Goal: Task Accomplishment & Management: Complete application form

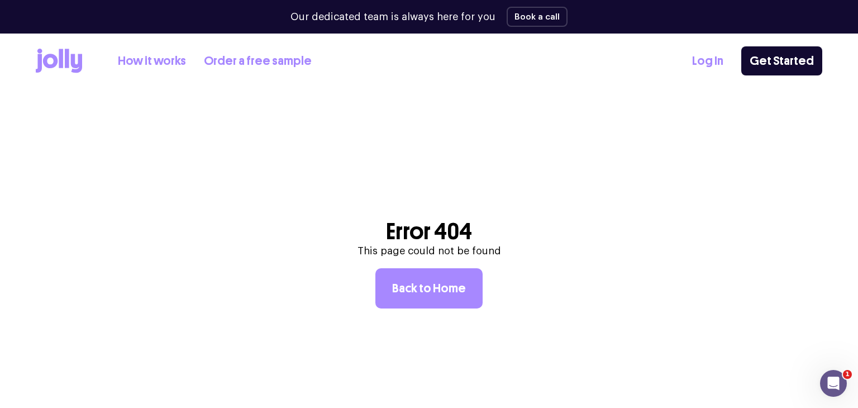
click at [714, 59] on link "Log In" at bounding box center [707, 61] width 31 height 18
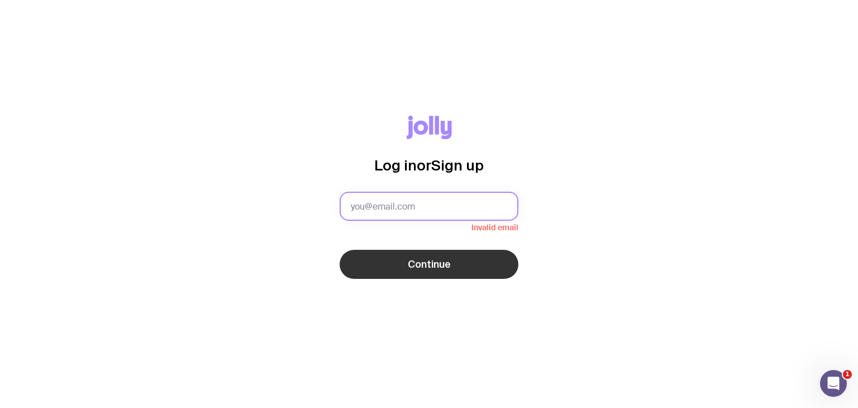
type input "[PERSON_NAME][EMAIL_ADDRESS][PERSON_NAME][DOMAIN_NAME]"
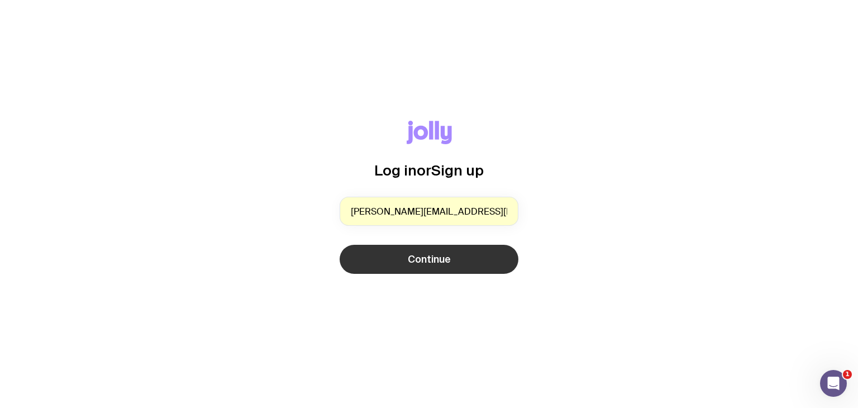
click at [398, 263] on button "Continue" at bounding box center [429, 259] width 179 height 29
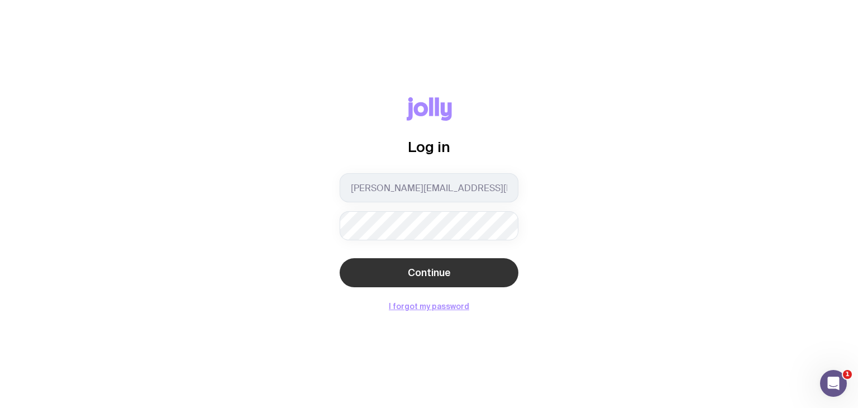
click at [411, 273] on span "Continue" at bounding box center [429, 272] width 43 height 13
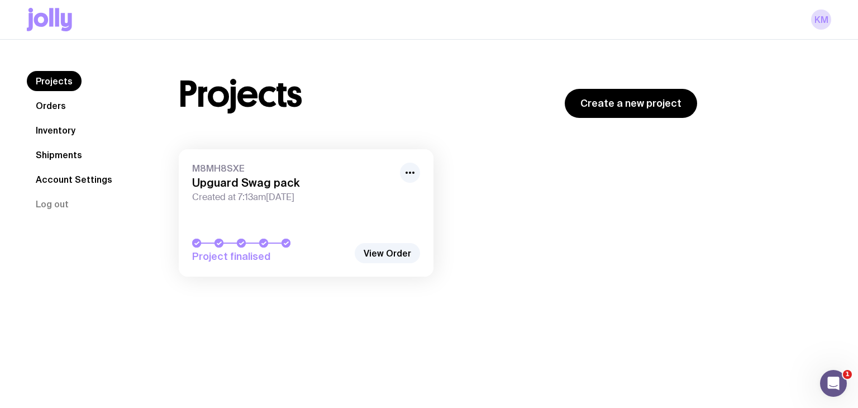
click at [68, 110] on link "Orders" at bounding box center [51, 106] width 48 height 20
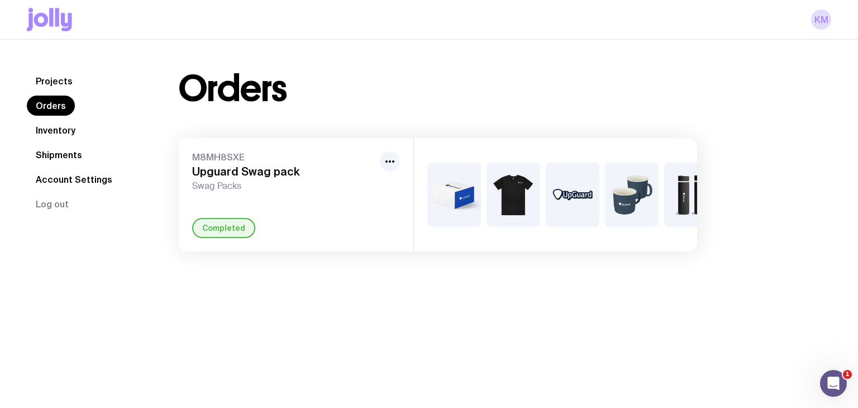
click at [57, 126] on link "Inventory" at bounding box center [56, 130] width 58 height 20
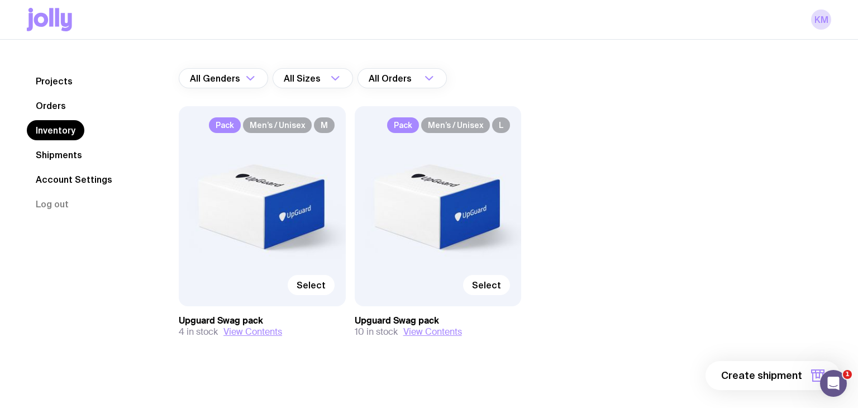
scroll to position [75, 0]
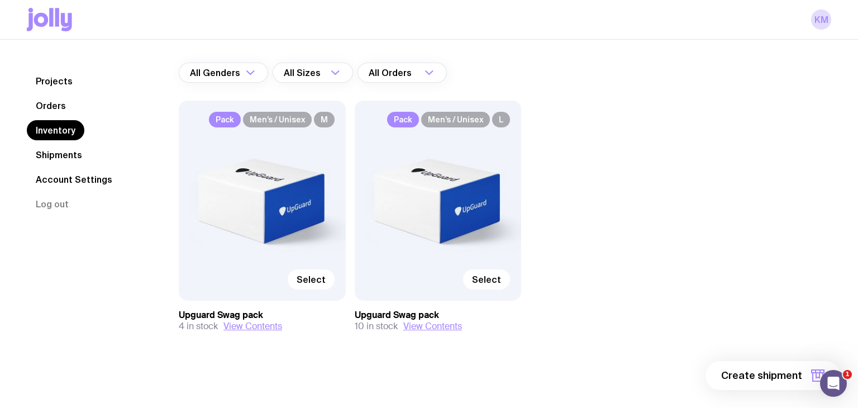
click at [244, 247] on div "Pack Men’s / Unisex M Select" at bounding box center [262, 201] width 167 height 200
click at [307, 280] on span "Select" at bounding box center [311, 279] width 29 height 11
click at [0, 0] on input "Select" at bounding box center [0, 0] width 0 height 0
click at [797, 377] on span "1 item" at bounding box center [788, 375] width 28 height 13
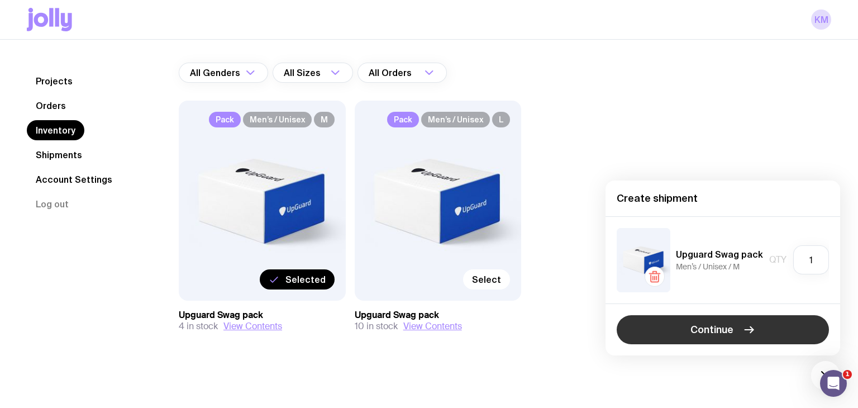
click at [723, 332] on span "Continue" at bounding box center [711, 329] width 43 height 13
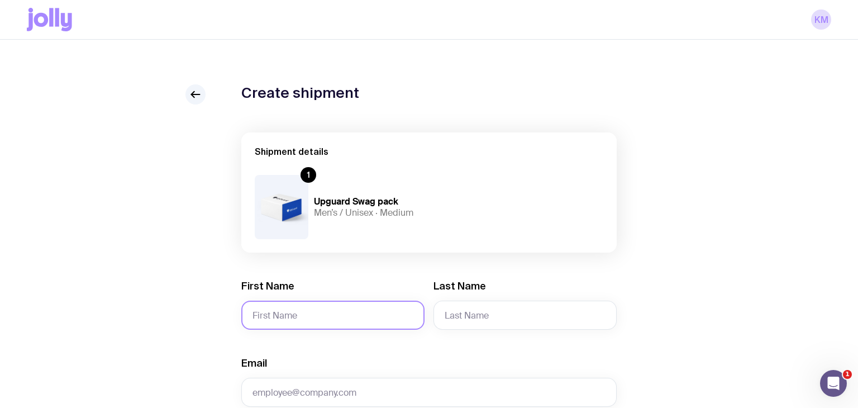
click at [316, 318] on input "First Name" at bounding box center [332, 315] width 183 height 29
type input "[PERSON_NAME]"
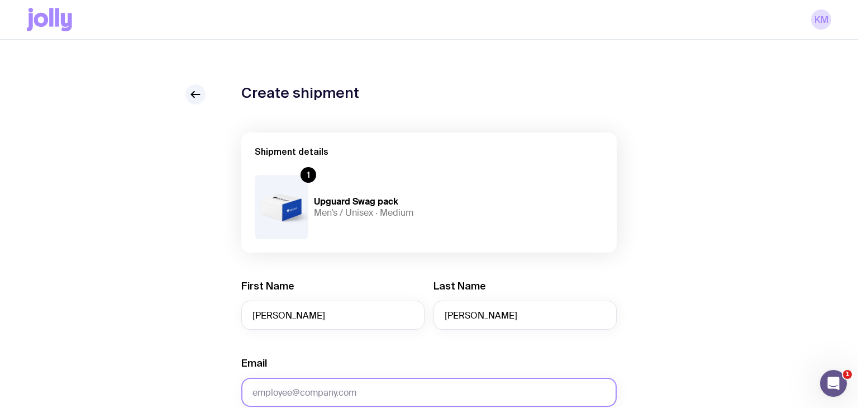
click at [289, 387] on input "Email" at bounding box center [428, 392] width 375 height 29
paste input "[PERSON_NAME][EMAIL_ADDRESS][DOMAIN_NAME]"
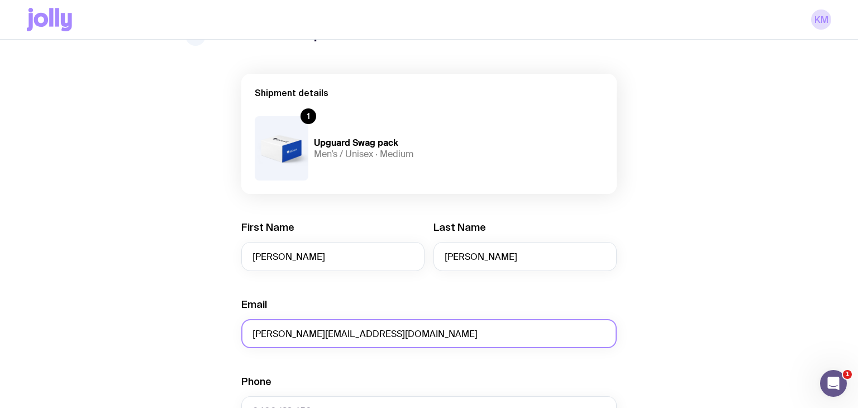
scroll to position [73, 0]
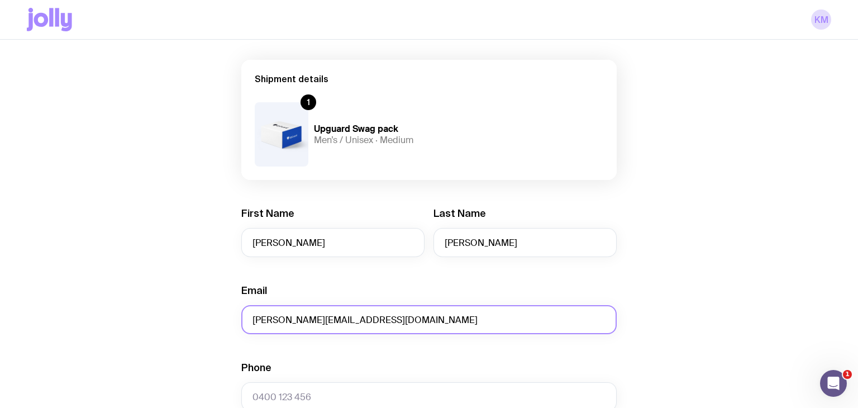
type input "[PERSON_NAME][EMAIL_ADDRESS][DOMAIN_NAME]"
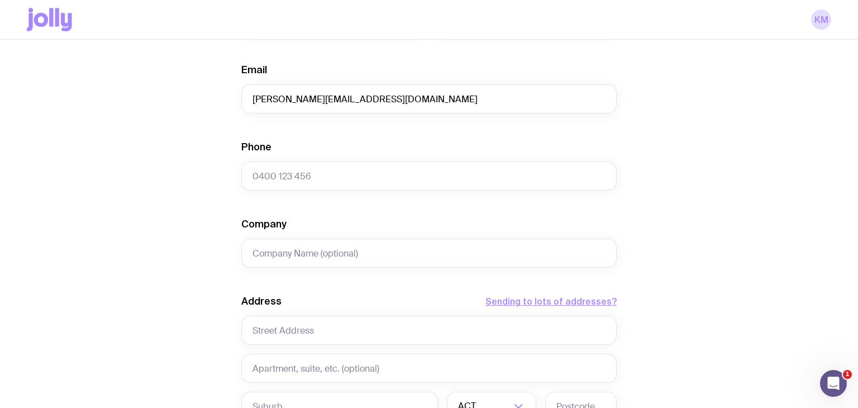
scroll to position [295, 0]
click at [173, 225] on div "Create shipment Shipment details 1 Upguard Swag pack Men’s / Unisex · Medium Fi…" at bounding box center [429, 214] width 804 height 850
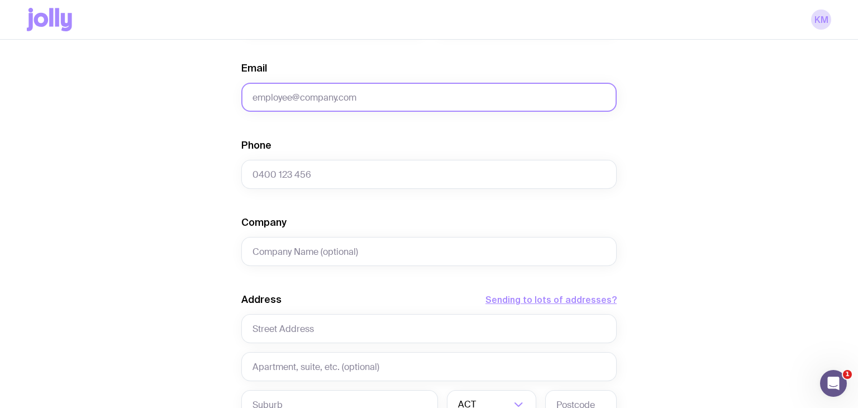
type input "[PERSON_NAME][EMAIL_ADDRESS][PERSON_NAME][DOMAIN_NAME]"
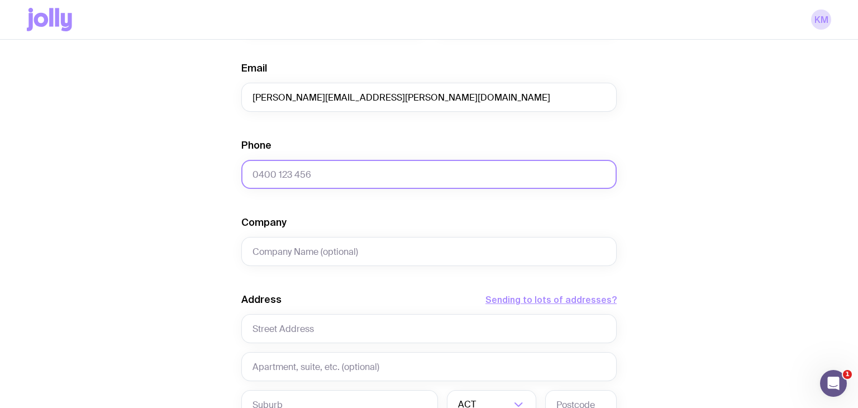
type input "639164404360"
type input "9404"
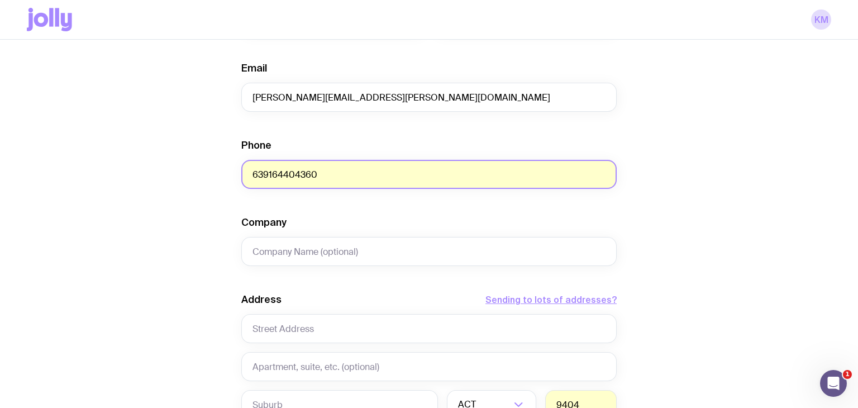
click at [304, 187] on input "639164404360" at bounding box center [428, 174] width 375 height 29
click at [310, 175] on input "639164404360" at bounding box center [428, 174] width 375 height 29
paste input "0420360332"
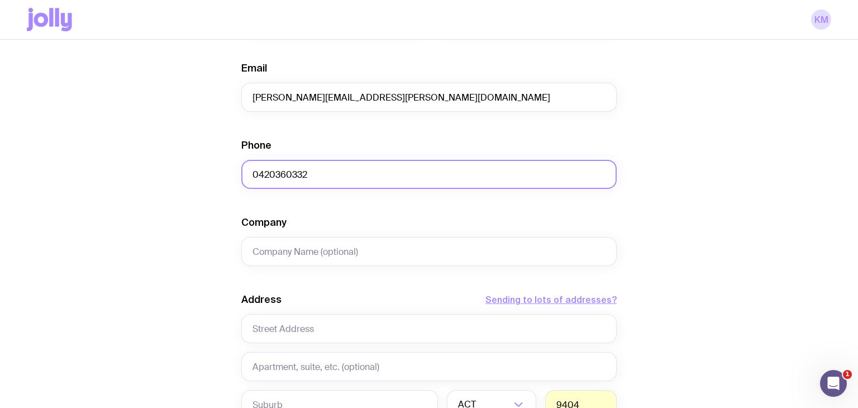
type input "0420360332"
click at [345, 116] on form "Shipment details 1 Upguard Swag pack Men’s / Unisex · Medium First Name [PERSON…" at bounding box center [428, 215] width 375 height 757
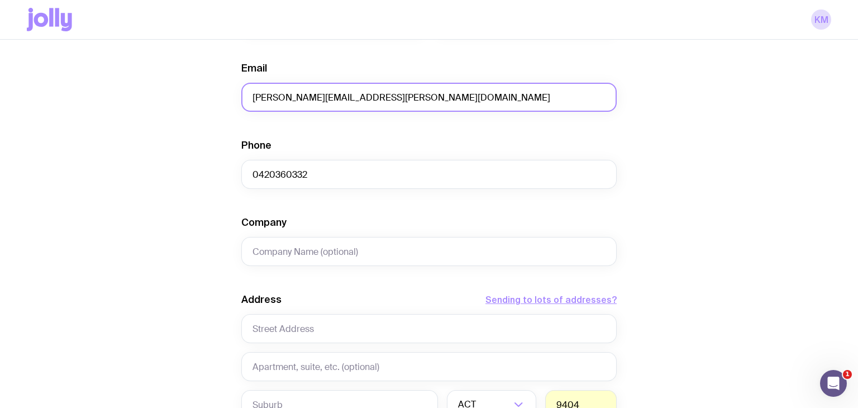
click at [345, 102] on input "[PERSON_NAME][EMAIL_ADDRESS][PERSON_NAME][DOMAIN_NAME]" at bounding box center [428, 97] width 375 height 29
paste input "[PERSON_NAME][EMAIL_ADDRESS]"
type input "[PERSON_NAME][EMAIL_ADDRESS][DOMAIN_NAME]"
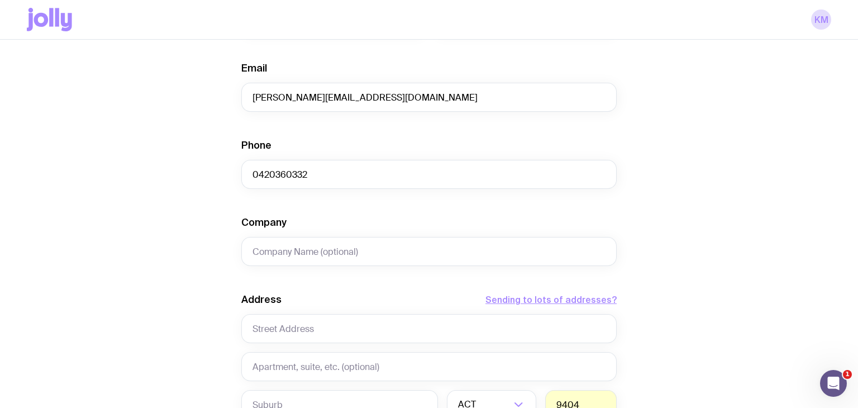
click at [214, 126] on div "Create shipment Shipment details 1 Upguard Swag pack Men’s / Unisex · Medium Fi…" at bounding box center [429, 214] width 804 height 850
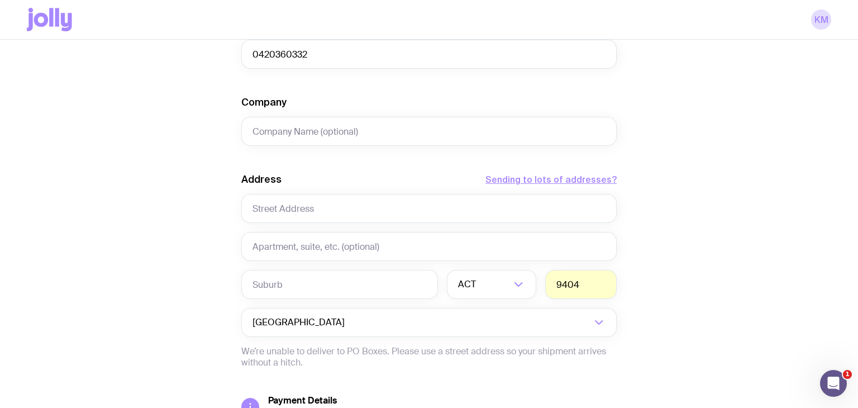
scroll to position [471, 0]
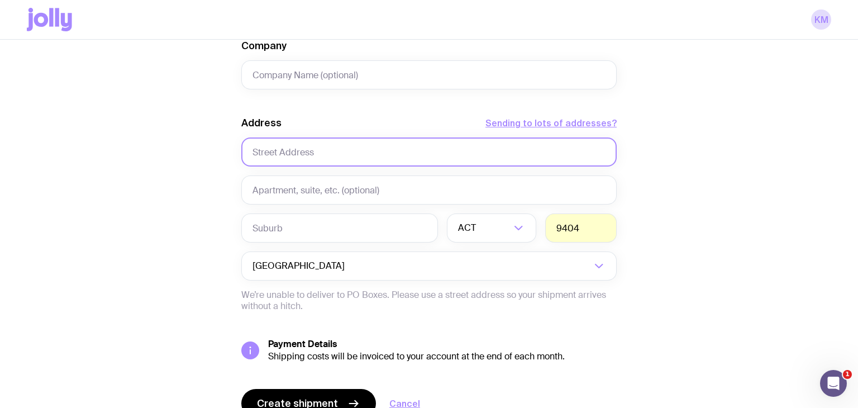
click at [304, 150] on input "text" at bounding box center [428, 151] width 375 height 29
paste input "[STREET_ADDRESS]"
type input "[STREET_ADDRESS]"
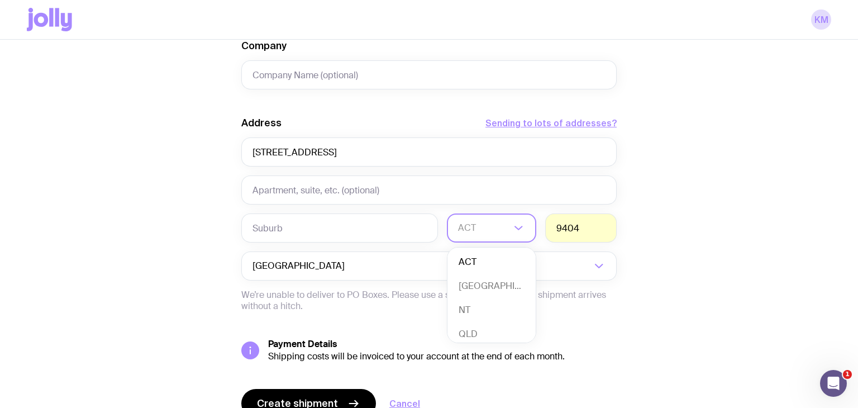
click at [474, 239] on div "ACT" at bounding box center [479, 227] width 65 height 29
click at [469, 282] on li "[GEOGRAPHIC_DATA]" at bounding box center [491, 286] width 88 height 24
click at [569, 219] on input "9404" at bounding box center [580, 227] width 71 height 29
paste input "213"
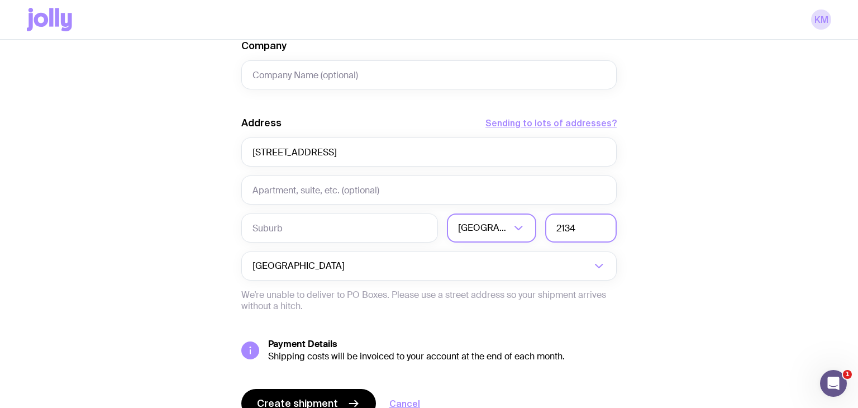
type input "2134"
click at [328, 226] on input "text" at bounding box center [339, 227] width 197 height 29
paste input "Burwood"
type input "Burwood"
click at [159, 292] on div "Create shipment Shipment details 1 Upguard Swag pack Men’s / Unisex · Medium Fi…" at bounding box center [429, 38] width 804 height 850
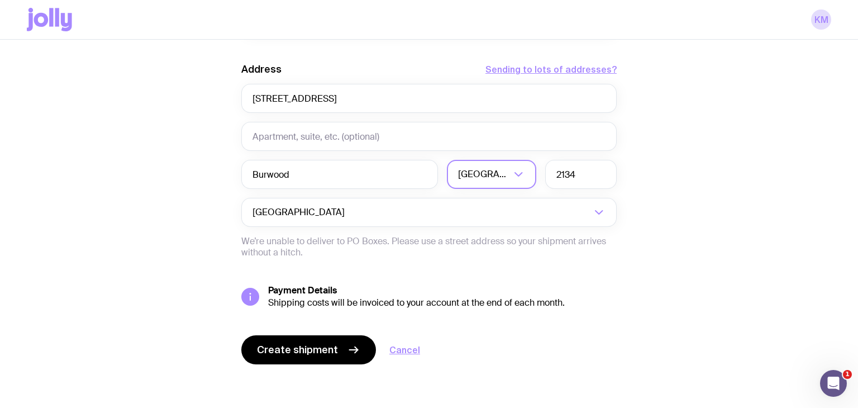
scroll to position [526, 0]
click at [326, 358] on button "Create shipment" at bounding box center [308, 348] width 135 height 29
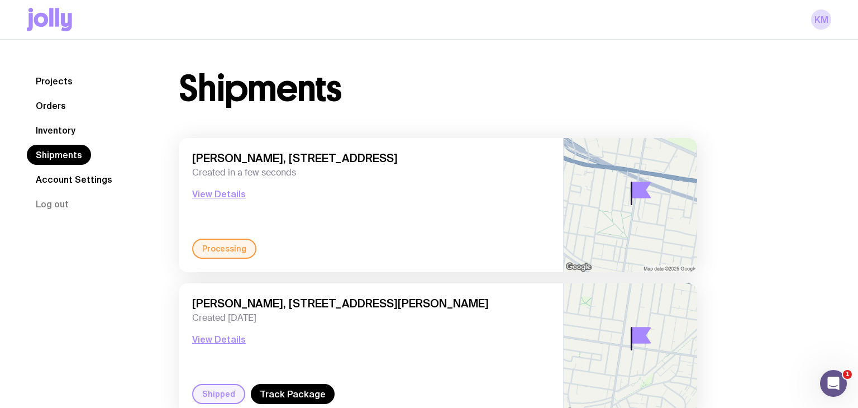
click at [49, 124] on link "Inventory" at bounding box center [56, 130] width 58 height 20
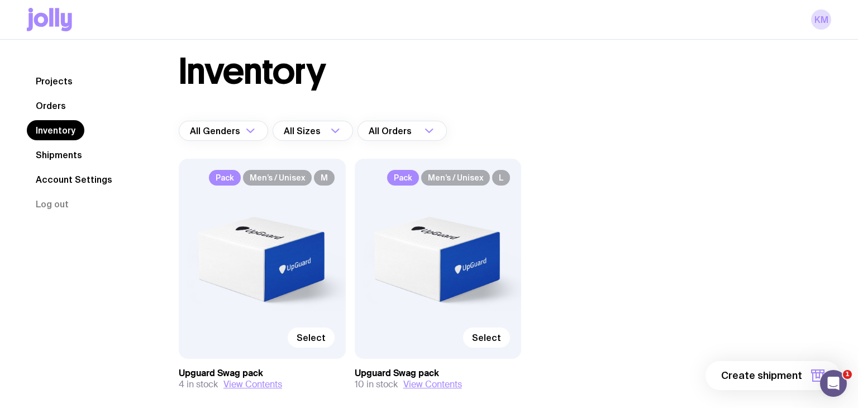
scroll to position [18, 0]
